Goal: Information Seeking & Learning: Find specific fact

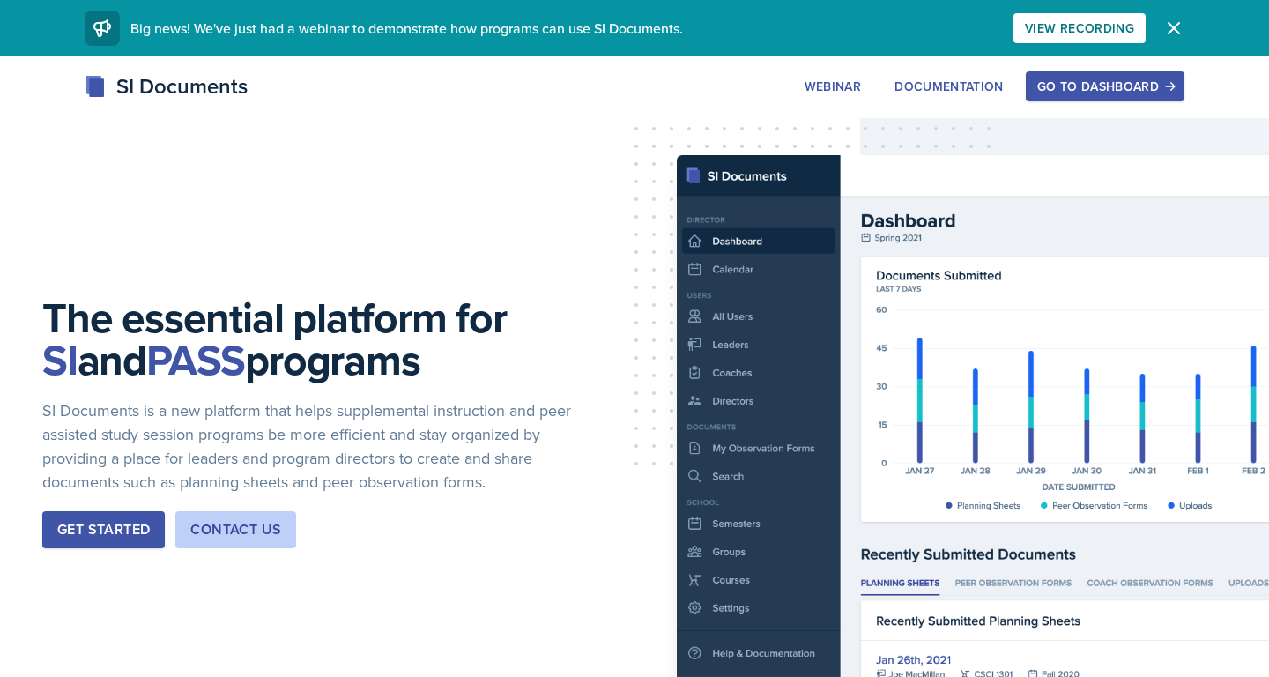
click at [1081, 88] on div "Go to Dashboard" at bounding box center [1105, 86] width 136 height 14
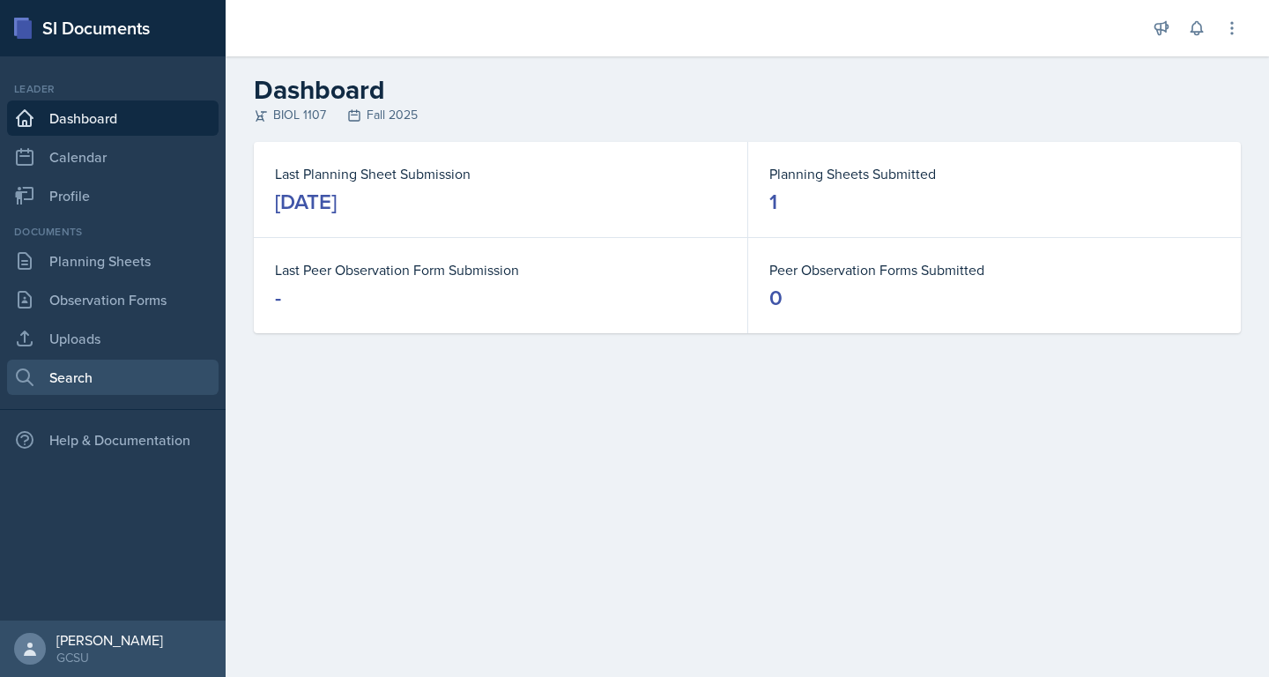
click at [66, 365] on link "Search" at bounding box center [113, 377] width 212 height 35
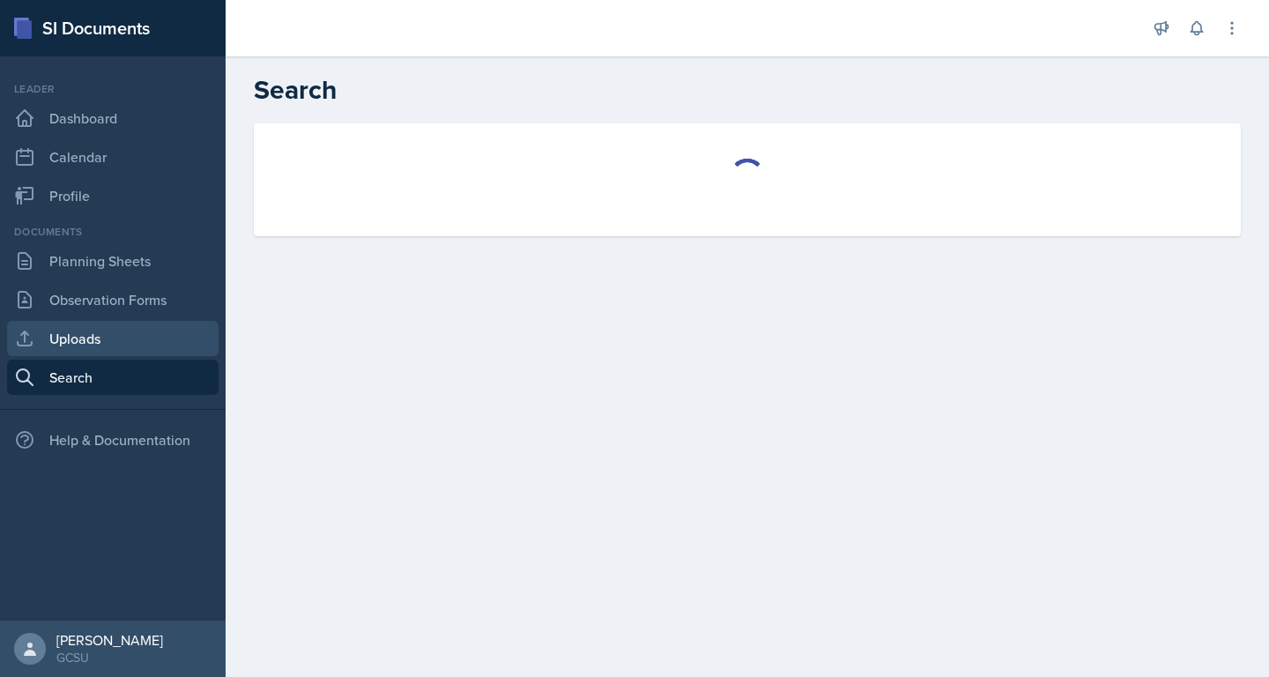
select select "all"
select select "1"
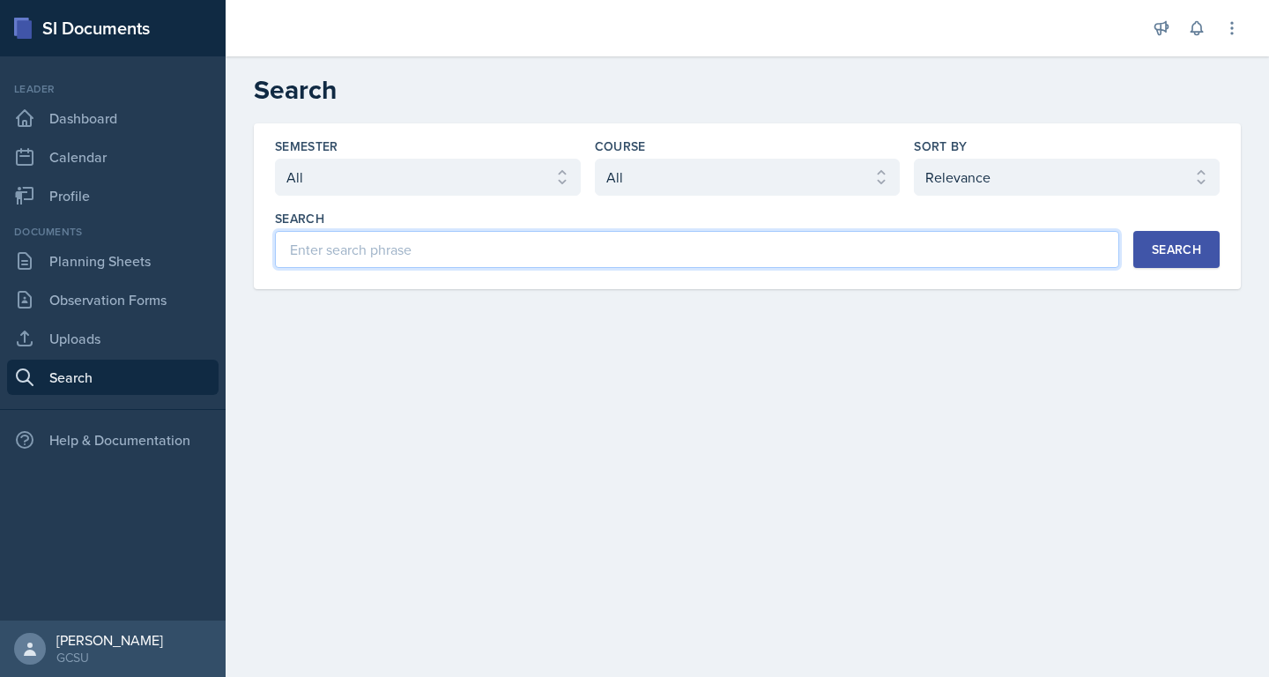
click at [399, 249] on input at bounding box center [697, 249] width 844 height 37
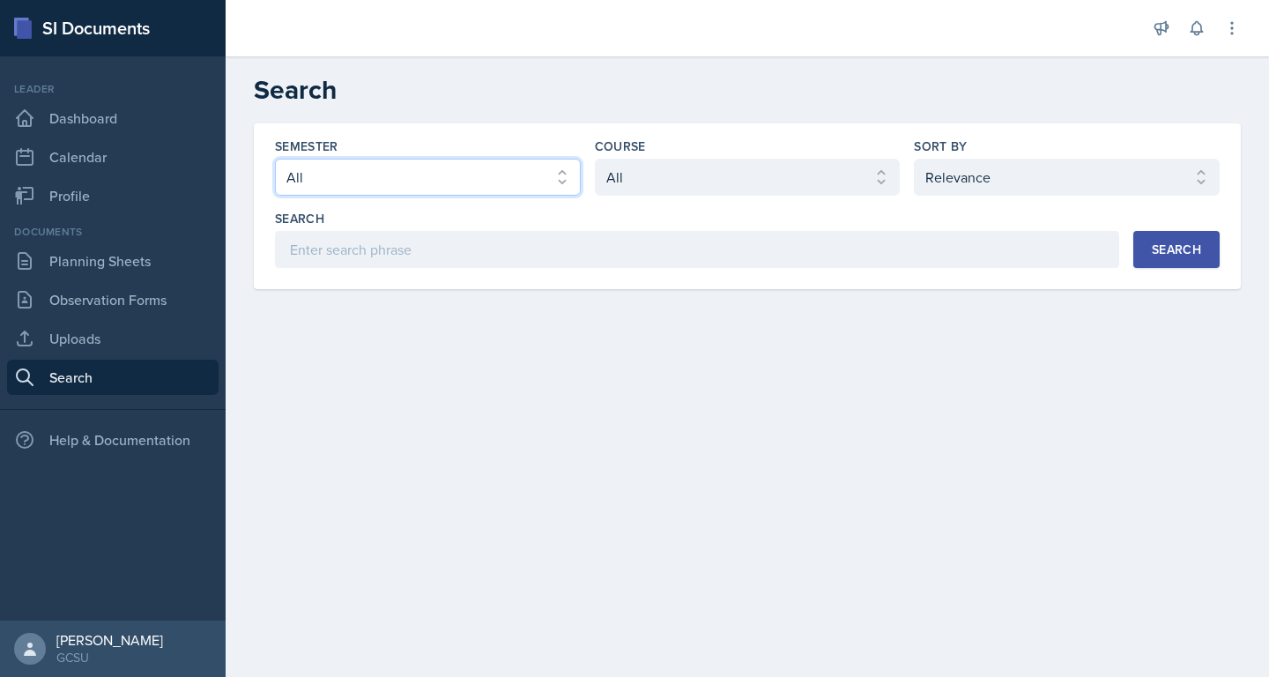
click at [427, 177] on select "Select semester All Fall 2025 Spring 2025 Fall 2024 Spring 2024 Fall 2023 Sprin…" at bounding box center [428, 177] width 306 height 37
click at [424, 182] on select "Select semester All Fall 2025 Spring 2025 Fall 2024 Spring 2024 Fall 2023 Sprin…" at bounding box center [428, 177] width 306 height 37
select select "838c426c-7ba8-4b05-94c8-22f19dd4c5cc"
click at [702, 157] on div "Course Select course All ACCT 3101 ACCT 3102 ASTR 1000 BIOL 1100 BIOL 1107 BIOL…" at bounding box center [748, 166] width 306 height 58
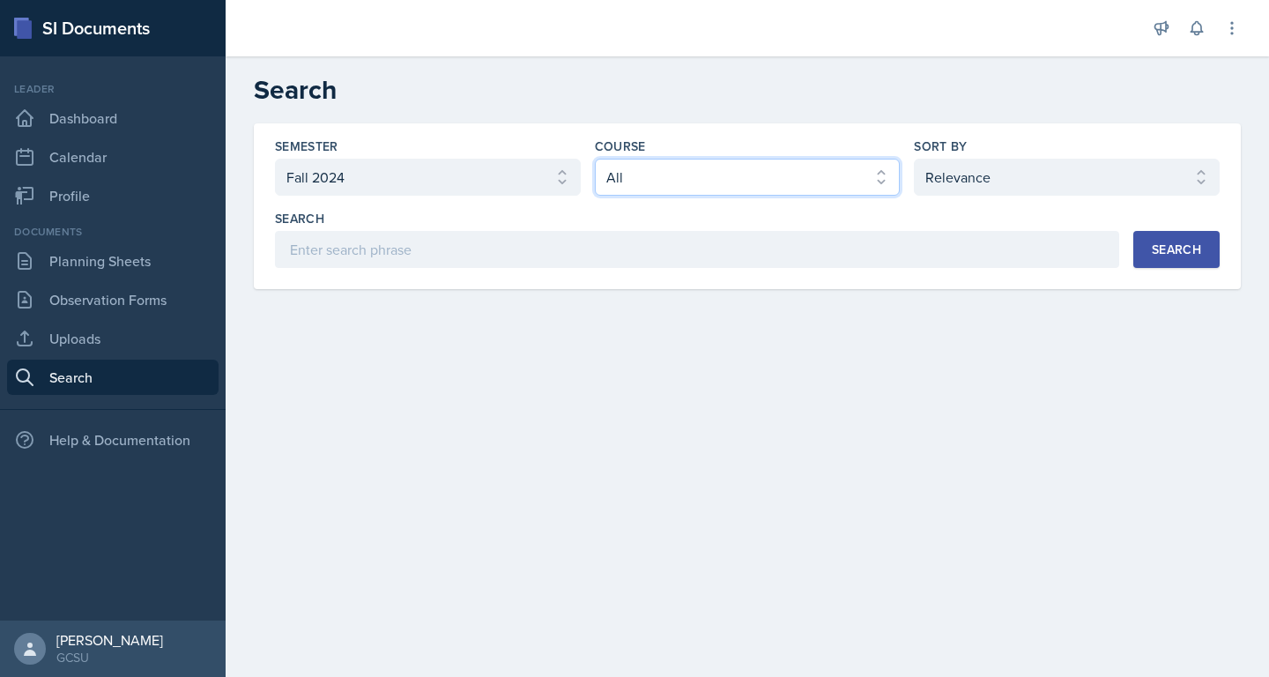
click at [703, 174] on select "Select course All ACCT 3101 ACCT 3102 ASTR 1000 BIOL 1100 BIOL 1107 BIOL 1108 B…" at bounding box center [748, 177] width 306 height 37
select select "6d02d006-d2ce-4ab3-bc11-53b48f3c94ca"
click at [1192, 247] on div "Search" at bounding box center [1176, 249] width 49 height 14
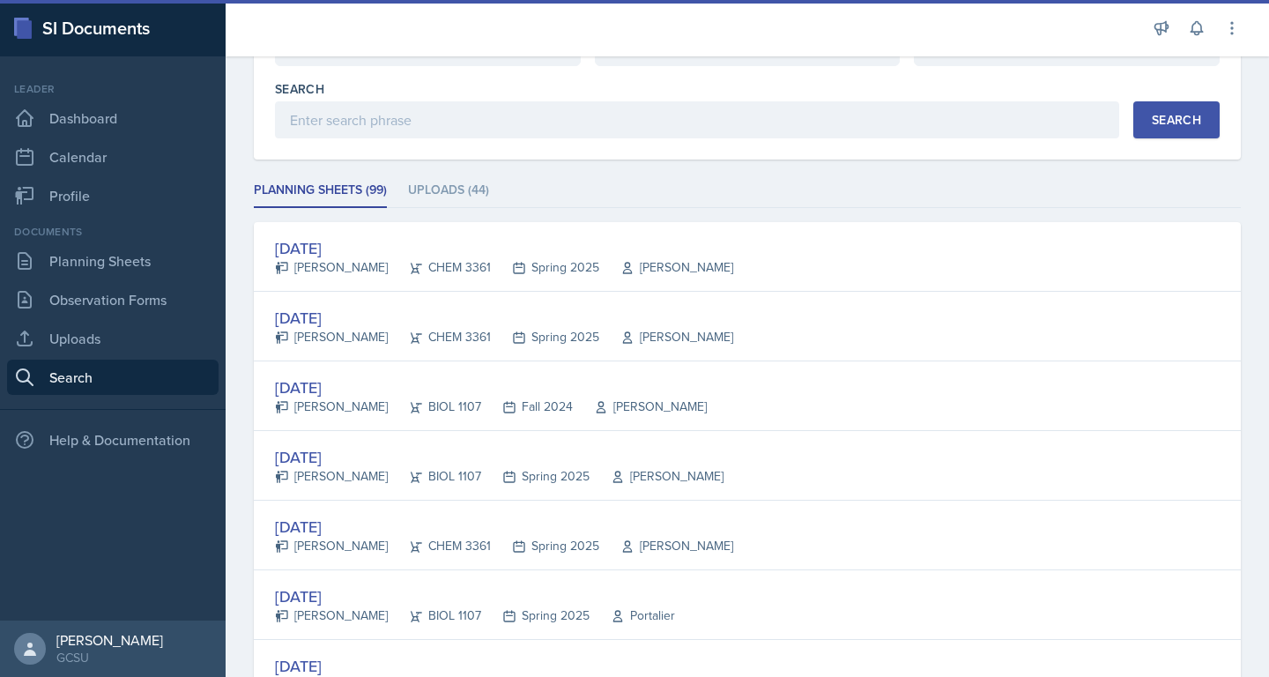
scroll to position [145, 0]
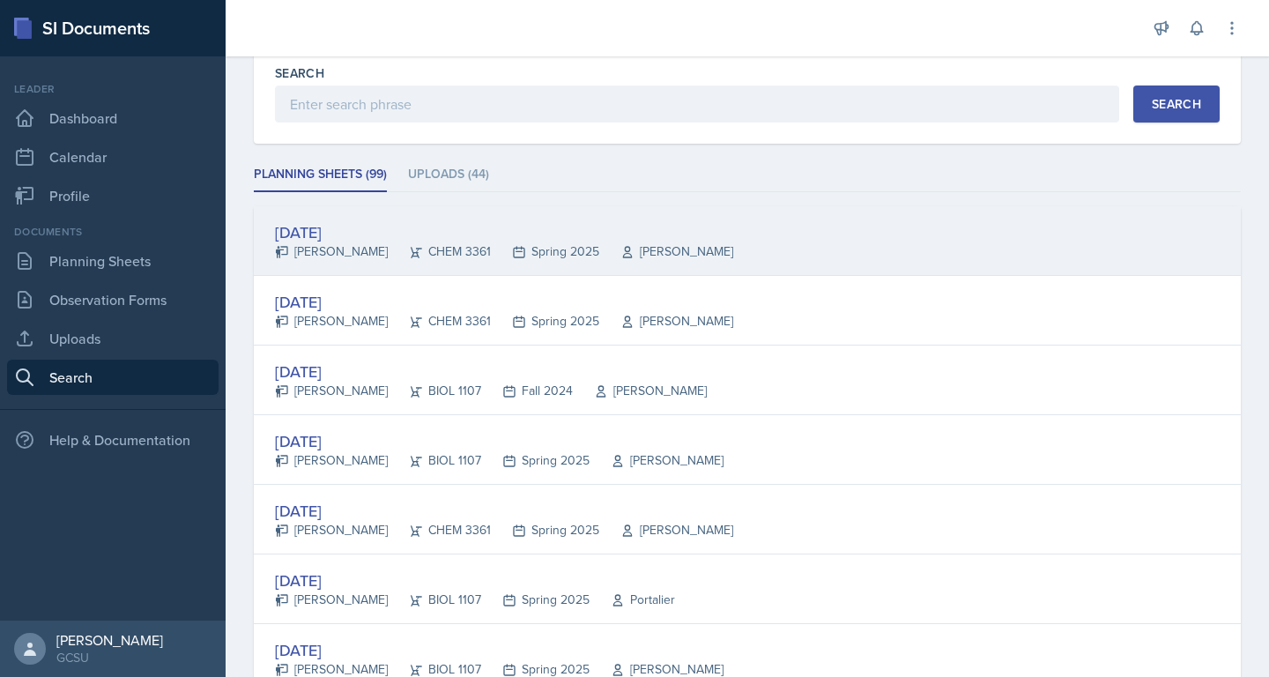
click at [736, 255] on div "[DATE] [PERSON_NAME] CHEM 3361 Spring 2025 [PERSON_NAME]" at bounding box center [747, 241] width 987 height 70
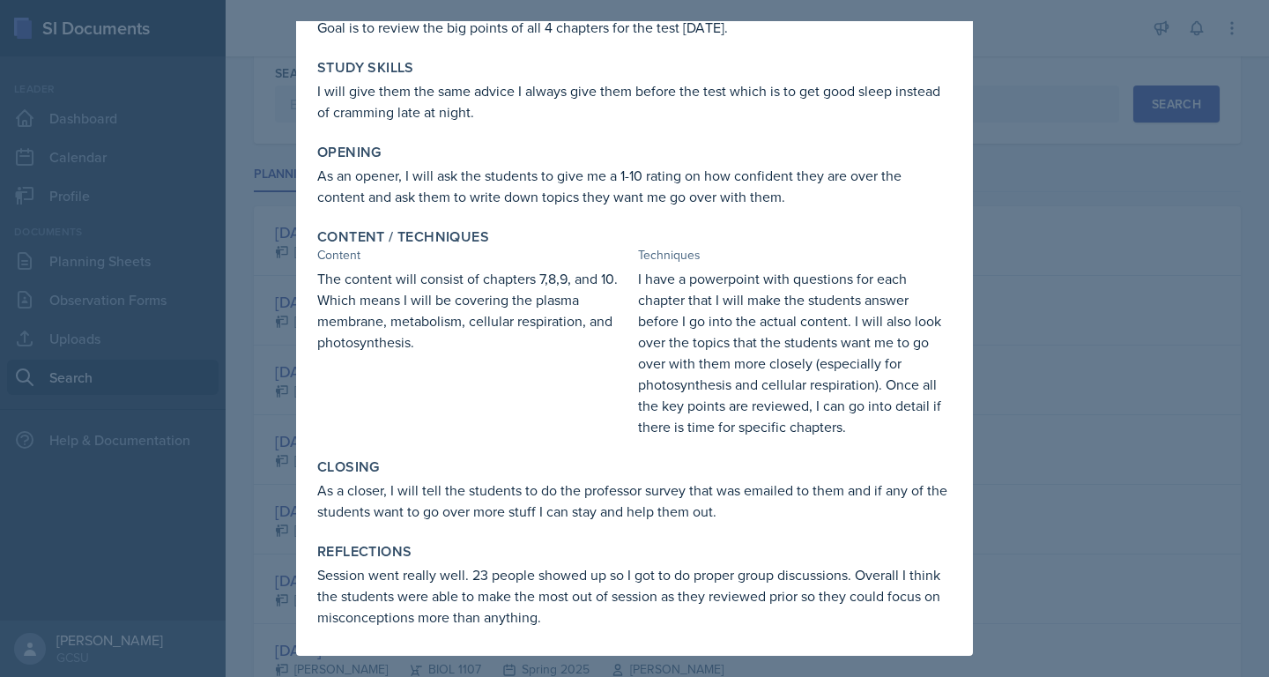
scroll to position [0, 0]
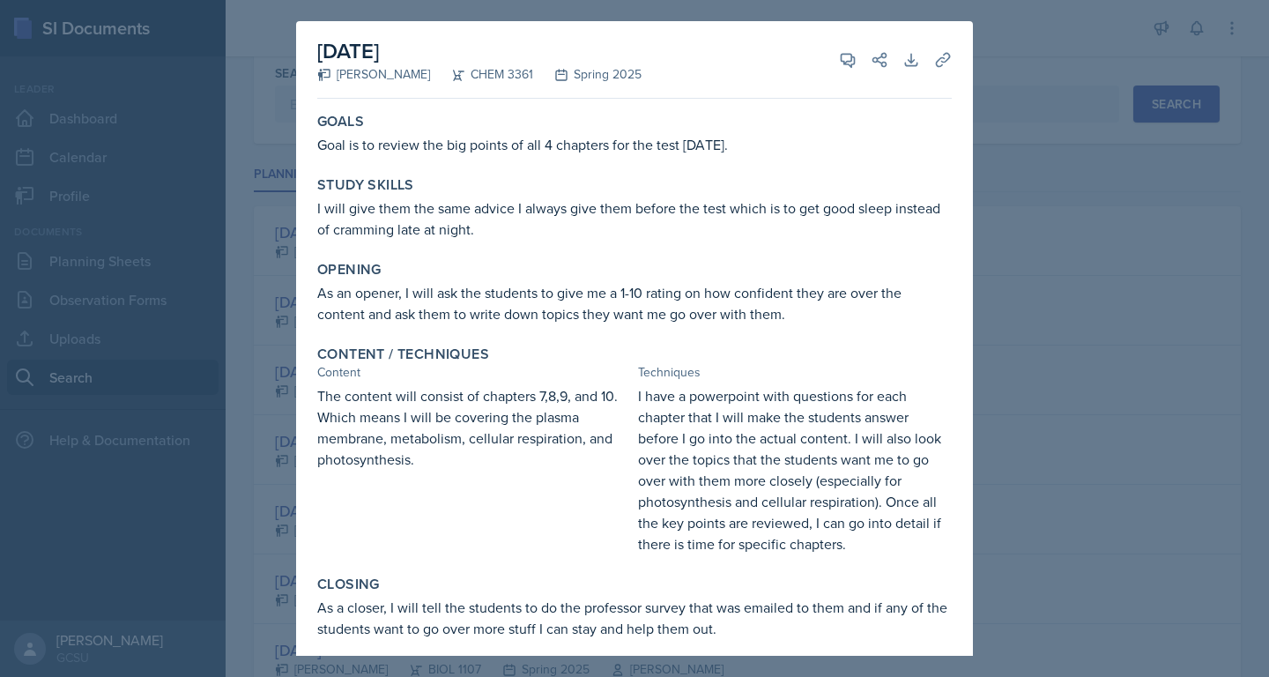
click at [1071, 115] on div at bounding box center [634, 338] width 1269 height 677
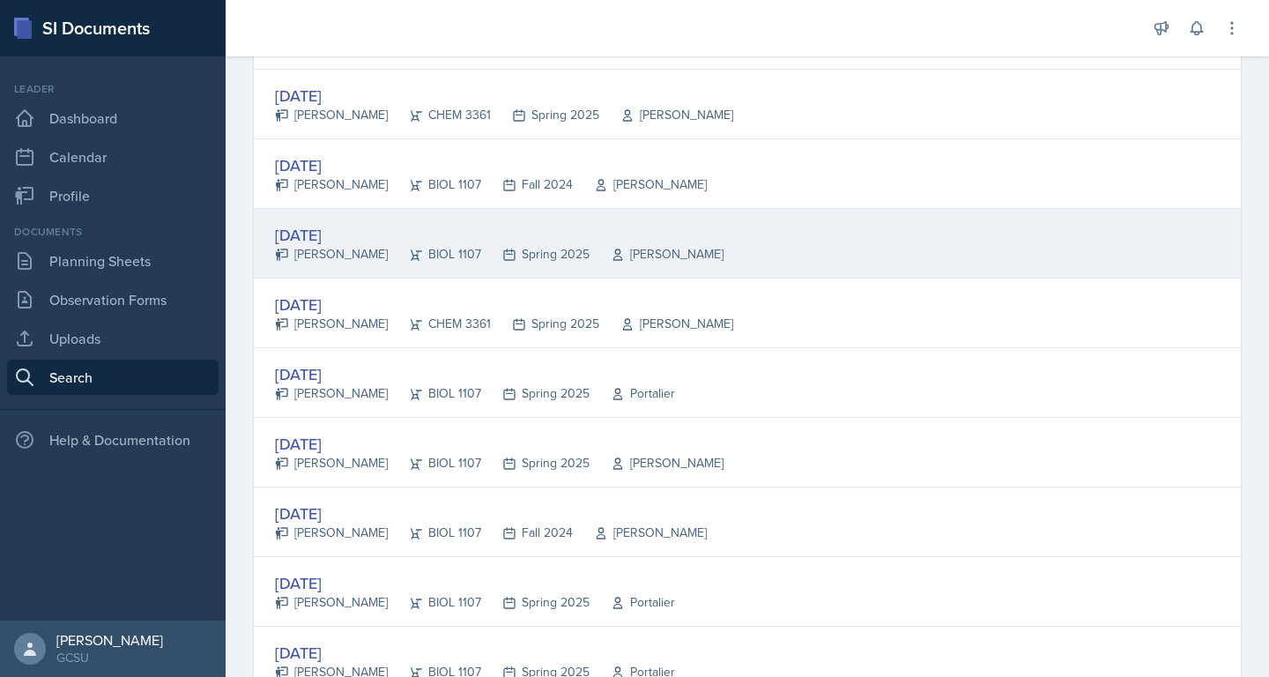
scroll to position [364, 0]
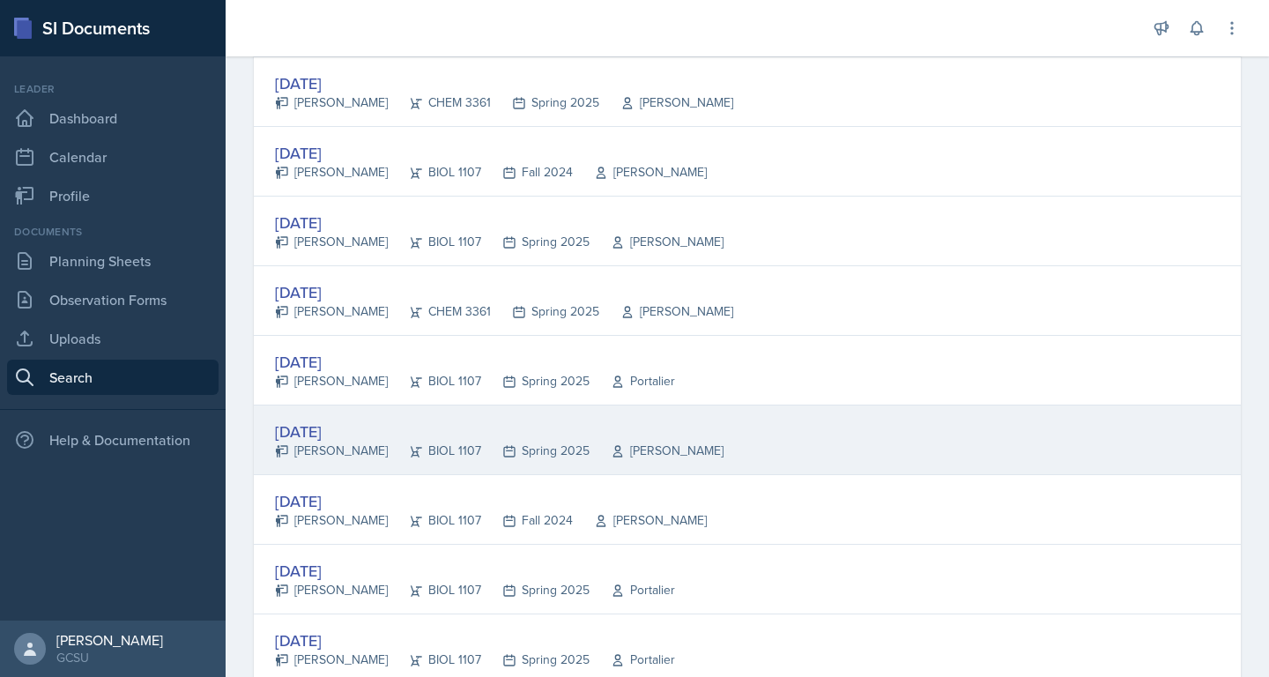
click at [694, 456] on div "[DATE] [PERSON_NAME] BIOL 1107 Spring 2025 [PERSON_NAME]" at bounding box center [747, 440] width 987 height 70
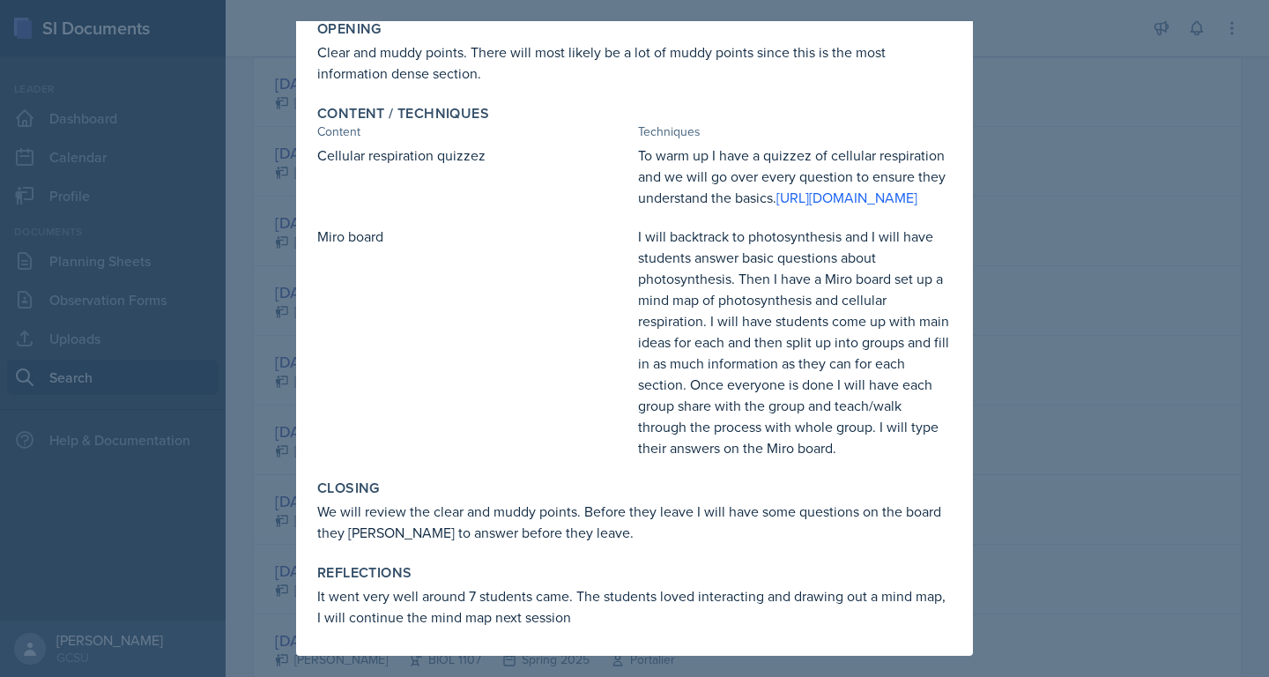
scroll to position [0, 0]
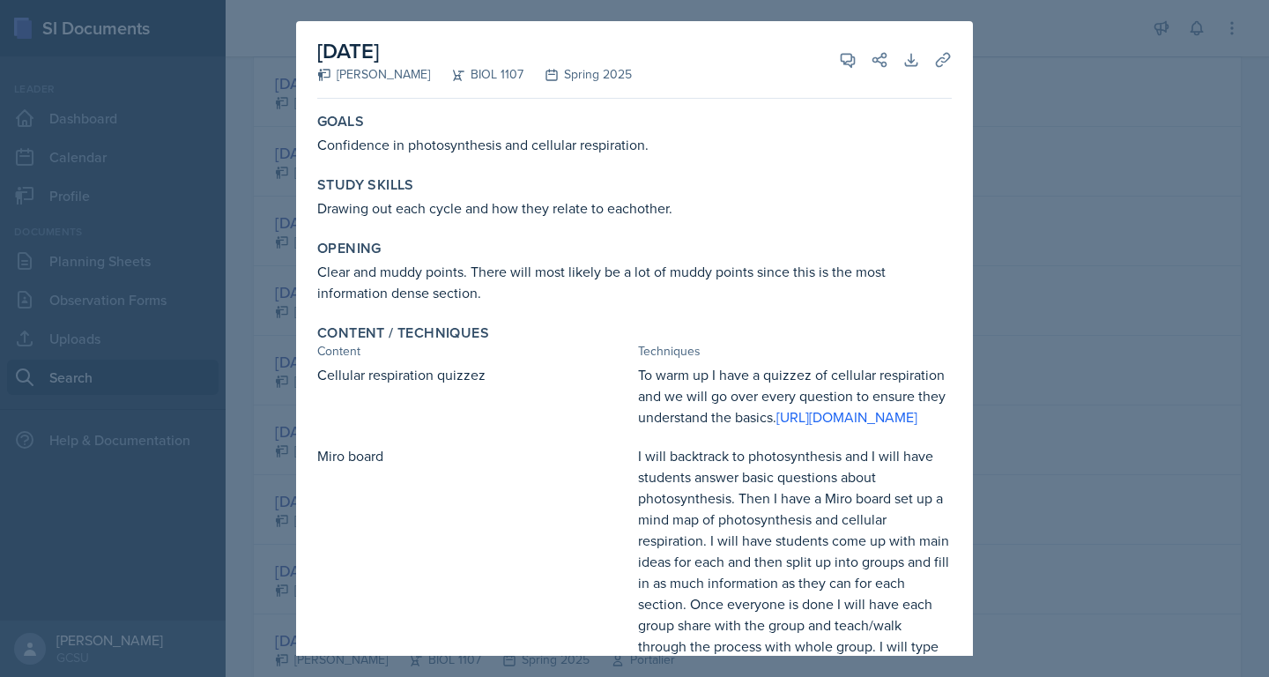
click at [1038, 66] on div at bounding box center [634, 338] width 1269 height 677
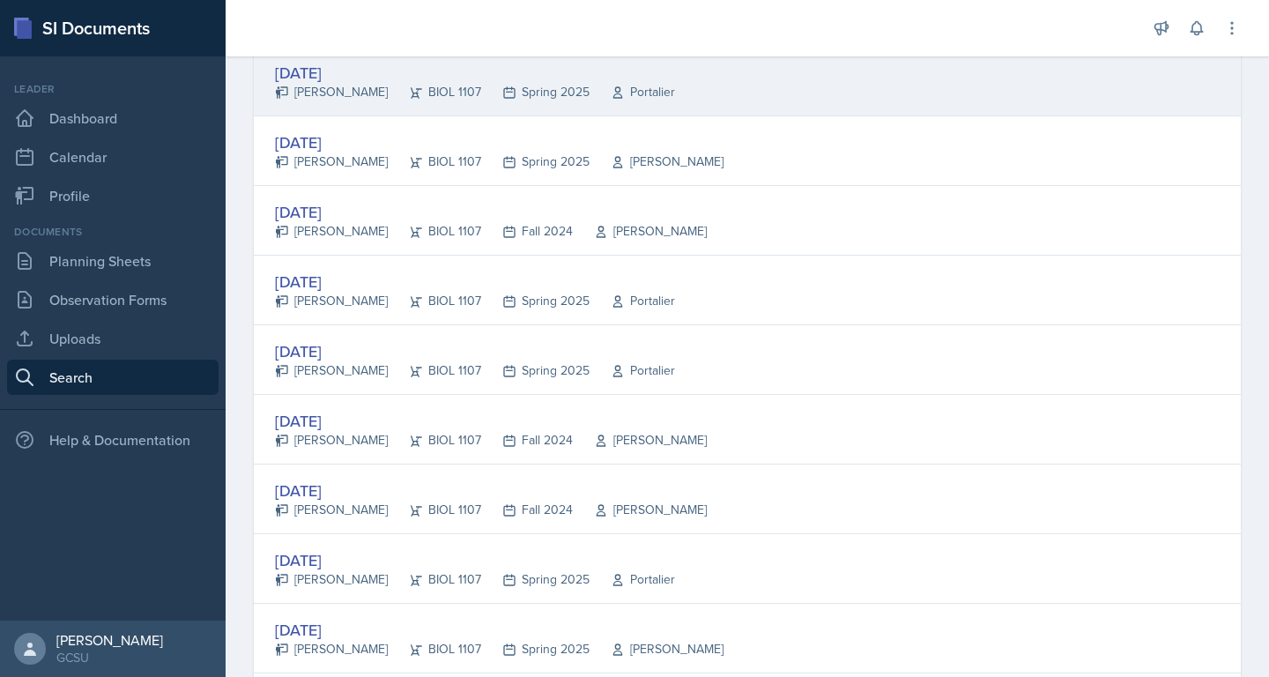
scroll to position [667, 0]
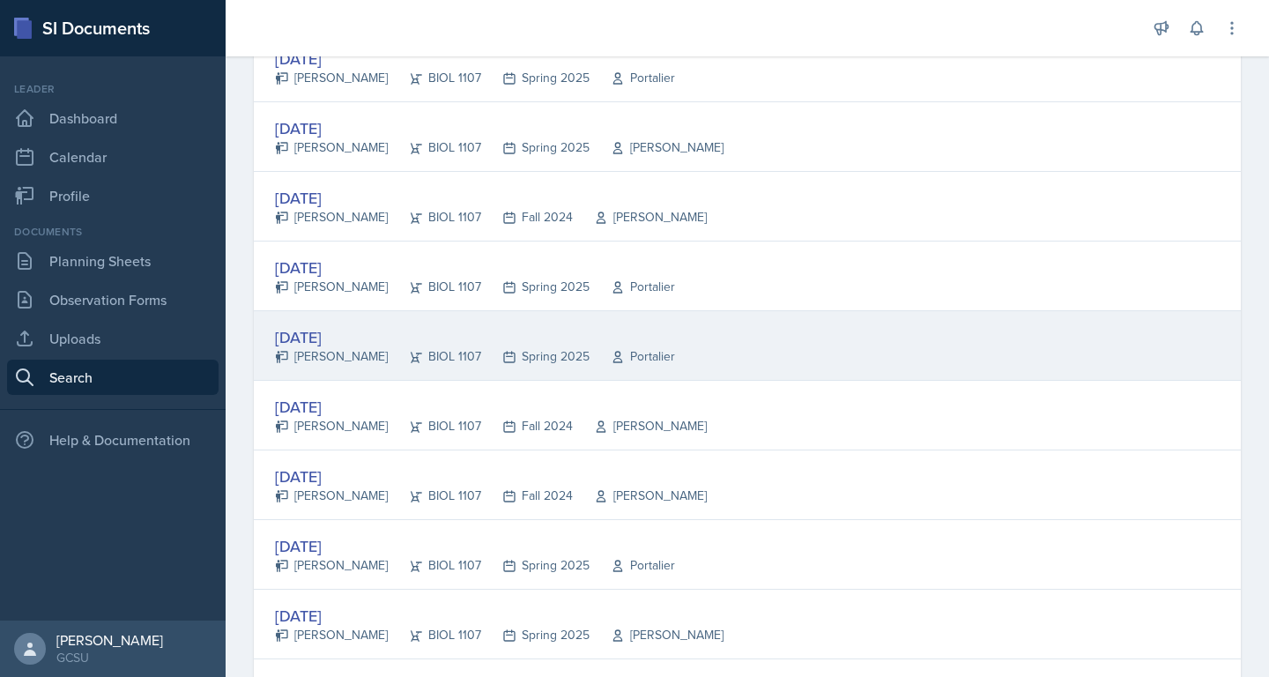
click at [757, 348] on div "[DATE] [PERSON_NAME] BIOL 1107 Spring 2025 Portalier" at bounding box center [747, 346] width 987 height 70
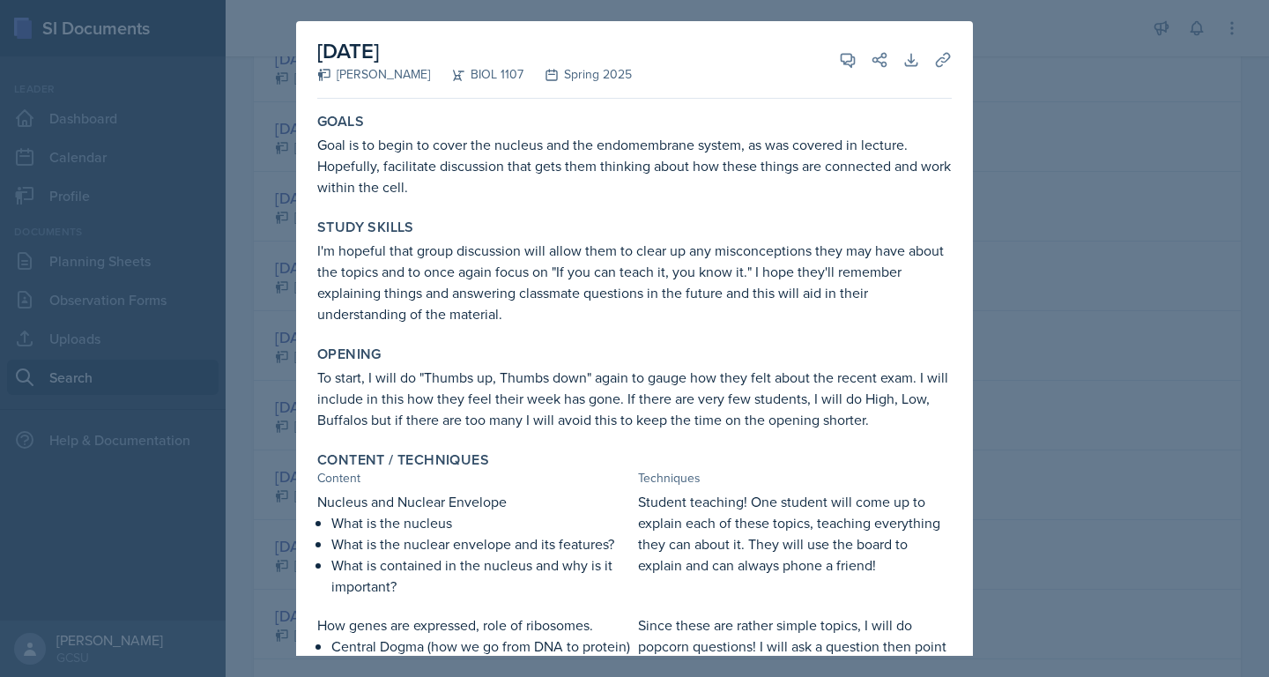
click at [1060, 114] on div at bounding box center [634, 338] width 1269 height 677
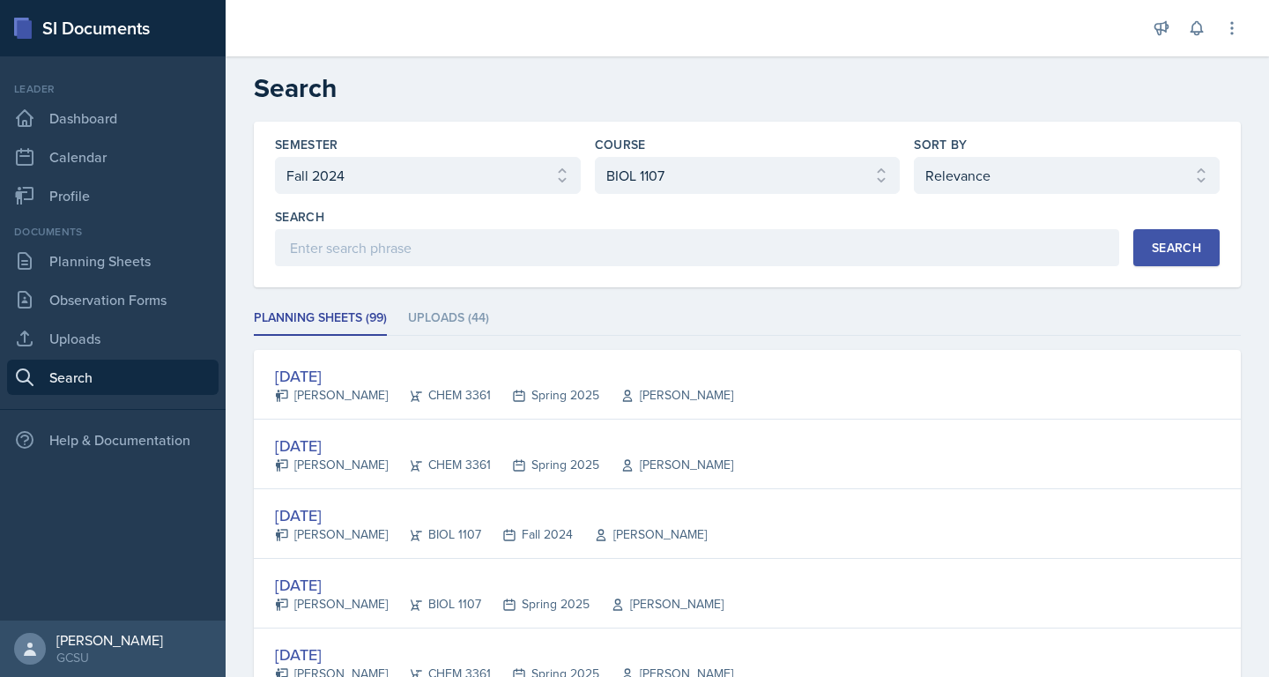
scroll to position [0, 0]
click at [1187, 122] on header "Search" at bounding box center [748, 89] width 1044 height 67
